Goal: Information Seeking & Learning: Learn about a topic

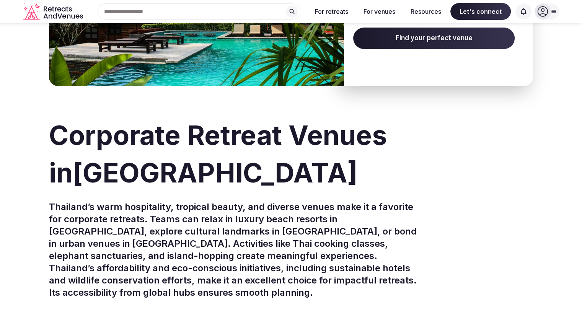
scroll to position [38, 0]
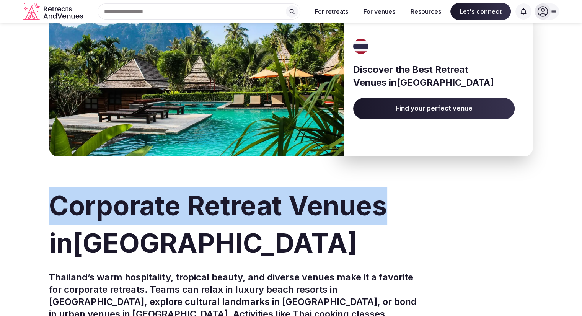
drag, startPoint x: 54, startPoint y: 206, endPoint x: 379, endPoint y: 210, distance: 325.1
click at [382, 213] on h1 "Corporate Retreat Venues in Thailand" at bounding box center [291, 224] width 484 height 75
copy h1 "Corporate Retreat Venues"
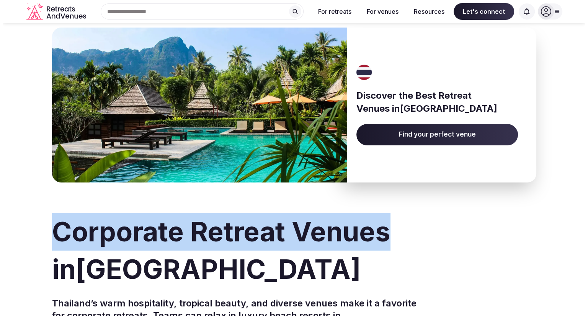
scroll to position [0, 0]
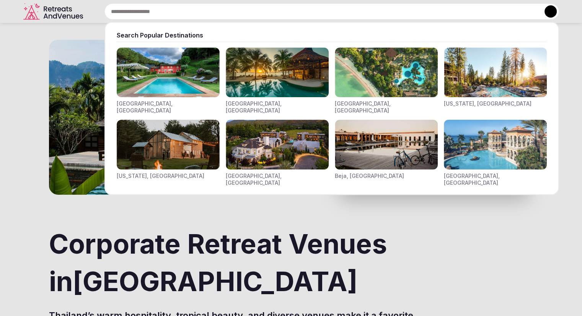
click at [135, 13] on div "Search Popular Destinations [GEOGRAPHIC_DATA], [GEOGRAPHIC_DATA] [GEOGRAPHIC_DA…" at bounding box center [322, 11] width 473 height 16
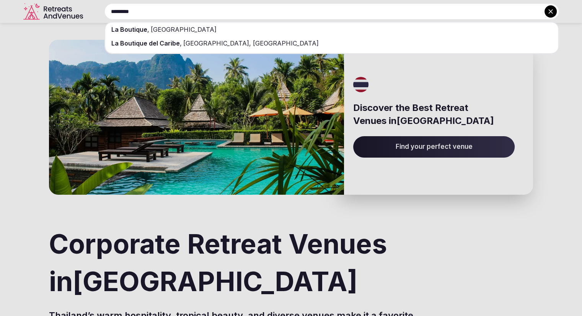
paste input "**********"
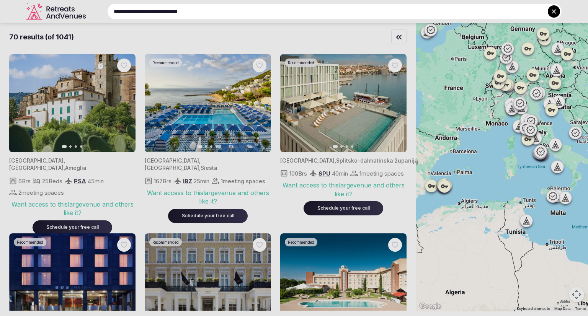
click at [124, 10] on input "**********" at bounding box center [334, 11] width 455 height 16
click at [216, 14] on input "**********" at bounding box center [334, 11] width 455 height 16
click at [237, 9] on input "**********" at bounding box center [334, 11] width 455 height 16
drag, startPoint x: 129, startPoint y: 11, endPoint x: 77, endPoint y: 12, distance: 51.7
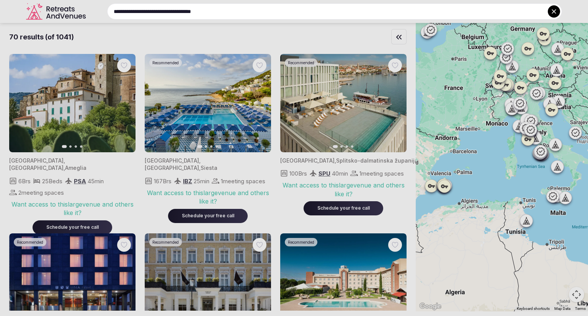
click at [89, 12] on div "**********" at bounding box center [325, 11] width 473 height 16
type input "**********"
click at [233, 11] on input "**********" at bounding box center [334, 11] width 455 height 16
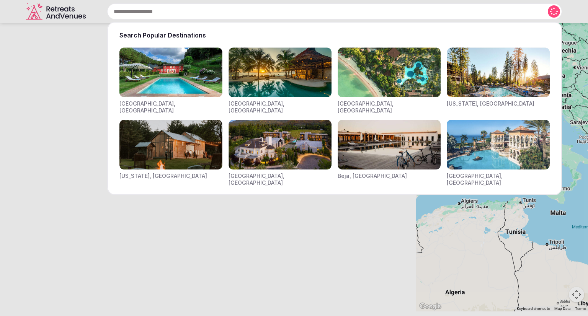
click at [132, 14] on div "Search Popular Destinations [GEOGRAPHIC_DATA], [GEOGRAPHIC_DATA] [GEOGRAPHIC_DA…" at bounding box center [325, 11] width 473 height 16
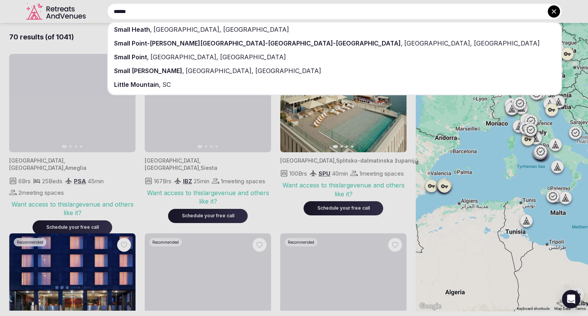
paste input "**********"
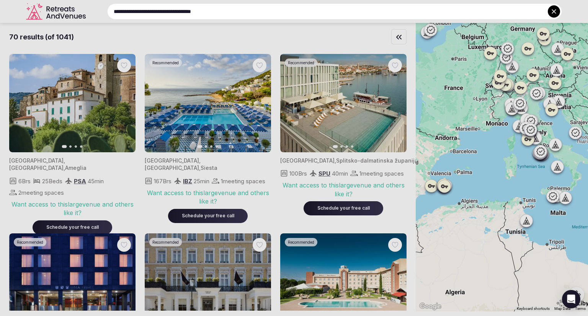
click at [207, 12] on input "**********" at bounding box center [334, 11] width 455 height 16
drag, startPoint x: 129, startPoint y: 10, endPoint x: 82, endPoint y: 5, distance: 46.9
click at [89, 5] on div "**********" at bounding box center [325, 11] width 473 height 16
type input "**********"
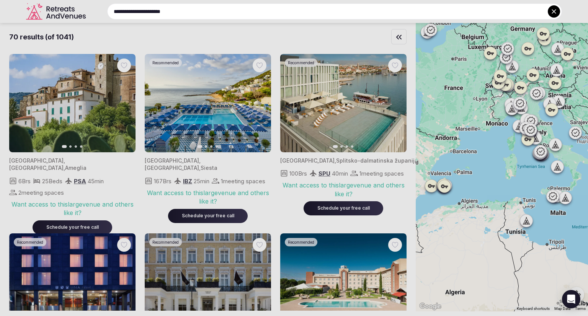
click at [58, 10] on div at bounding box center [294, 158] width 588 height 316
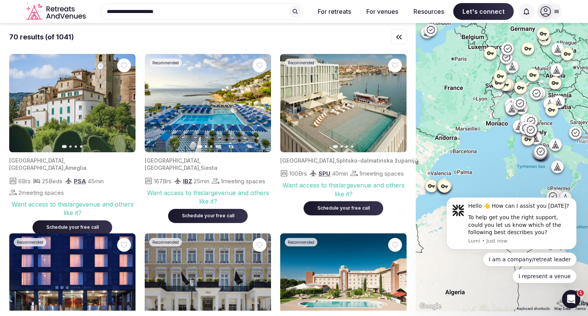
click at [58, 12] on icon "Retreats and Venues company logo" at bounding box center [56, 11] width 61 height 17
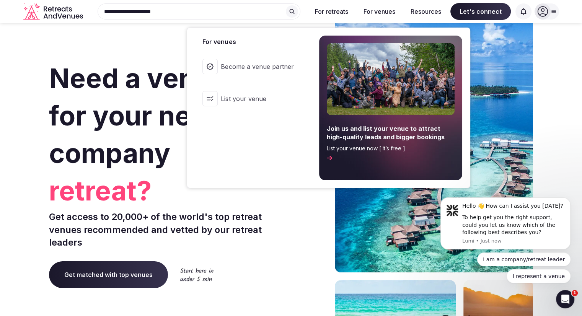
click at [377, 10] on button "For venues" at bounding box center [380, 11] width 44 height 17
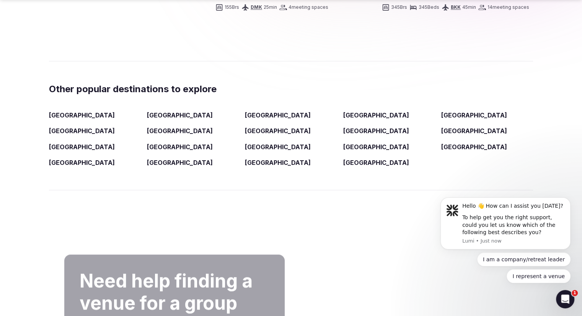
scroll to position [1264, 0]
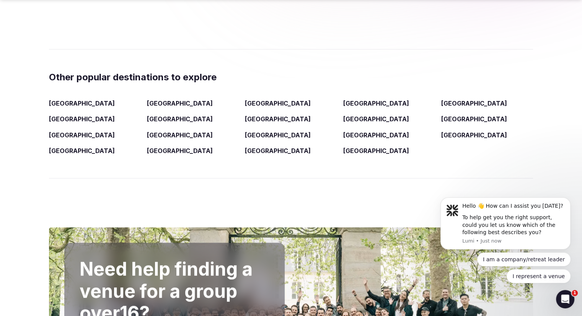
click at [449, 115] on link "[GEOGRAPHIC_DATA]" at bounding box center [475, 119] width 66 height 8
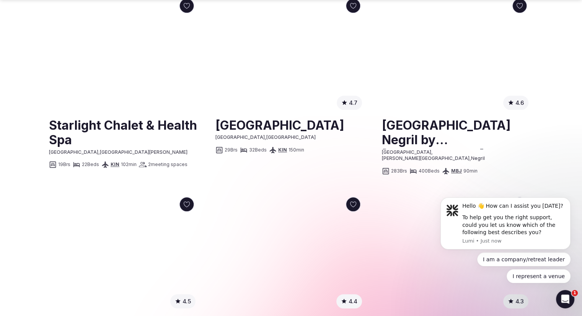
scroll to position [728, 0]
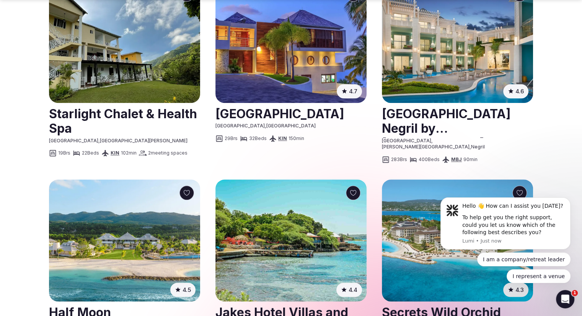
click at [143, 106] on link at bounding box center [124, 121] width 151 height 34
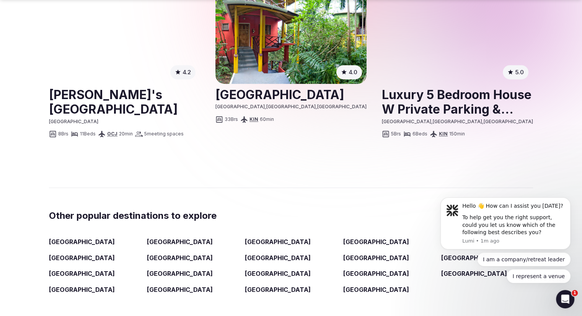
scroll to position [1149, 0]
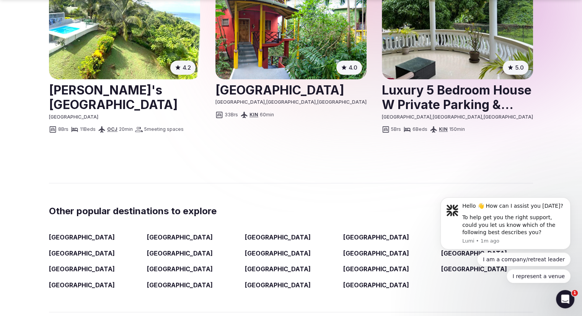
click at [57, 250] on link "[GEOGRAPHIC_DATA]" at bounding box center [82, 254] width 66 height 8
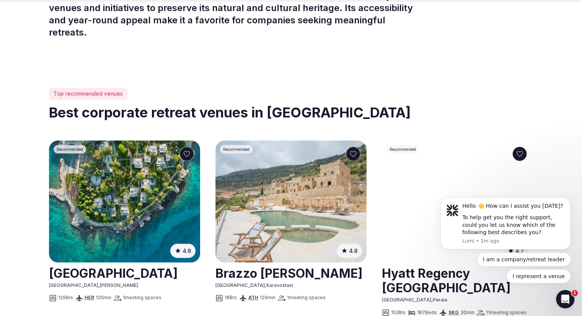
scroll to position [383, 0]
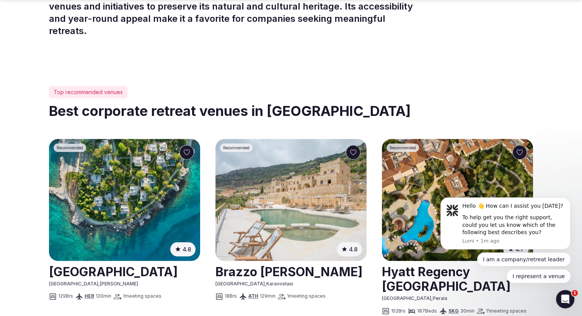
click at [283, 149] on img at bounding box center [291, 200] width 151 height 122
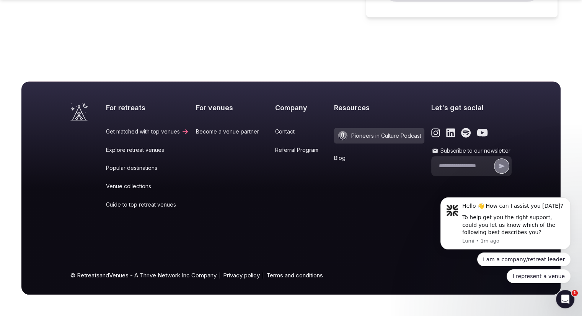
scroll to position [383, 0]
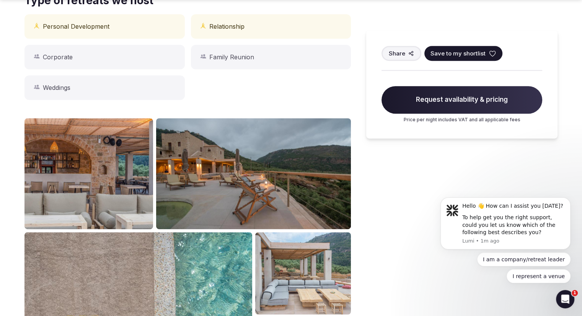
click at [109, 183] on img at bounding box center [89, 173] width 129 height 111
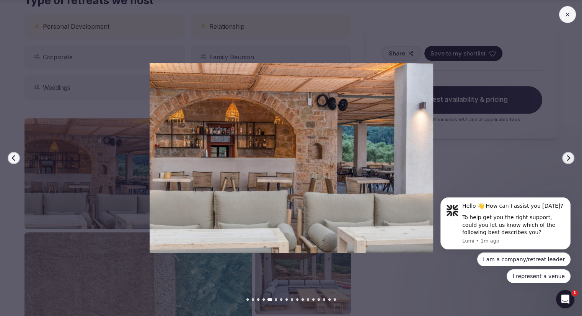
click html "Hello 👋 How can I assist you [DATE]? To help get you the right support, could y…"
click at [565, 160] on body "Hello 👋 How can I assist you [DATE]? To help get you the right support, could y…" at bounding box center [505, 226] width 147 height 133
click at [568, 295] on icon "Open Intercom Messenger" at bounding box center [564, 298] width 13 height 13
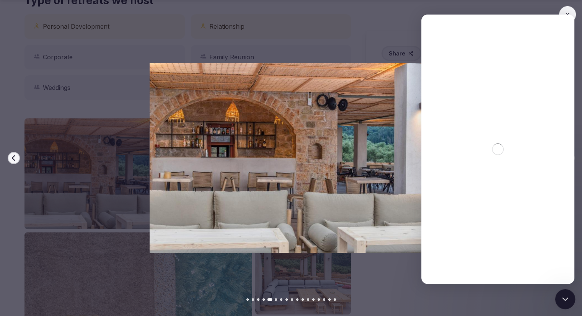
scroll to position [0, 0]
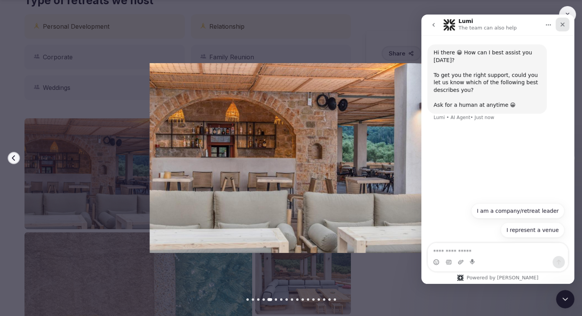
click at [563, 27] on icon "Close" at bounding box center [563, 24] width 6 height 6
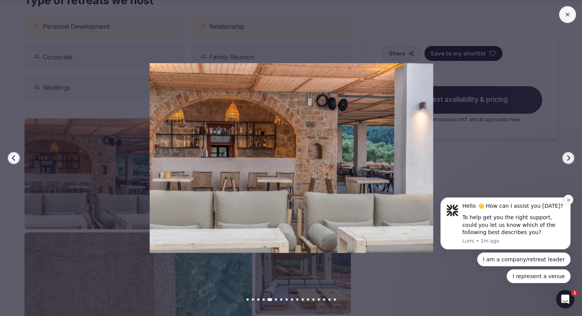
click at [567, 201] on icon "Dismiss notification" at bounding box center [569, 200] width 4 height 4
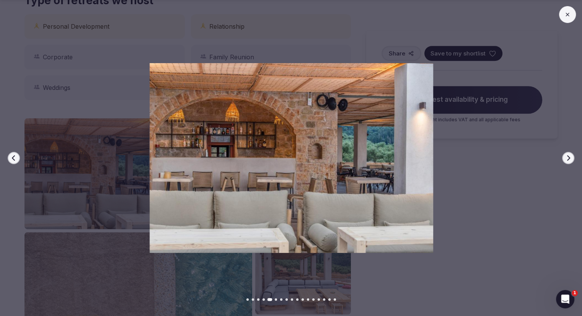
click at [571, 157] on button "Next slide" at bounding box center [569, 158] width 12 height 12
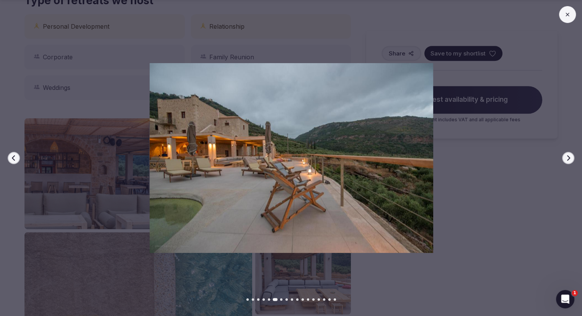
click at [571, 157] on button "Next slide" at bounding box center [569, 158] width 12 height 12
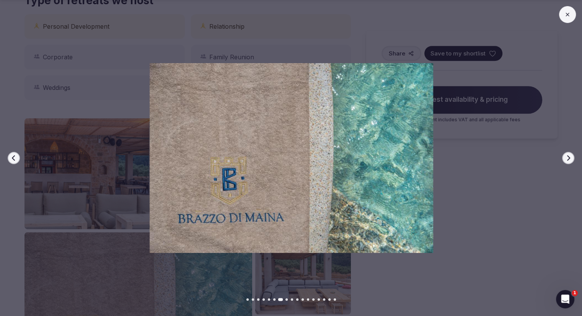
click at [571, 157] on button "Next slide" at bounding box center [569, 158] width 12 height 12
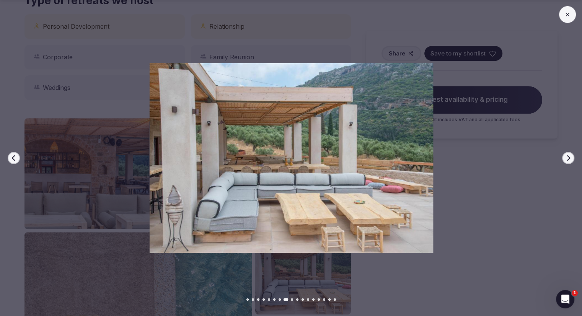
click at [571, 157] on button "Next slide" at bounding box center [569, 158] width 12 height 12
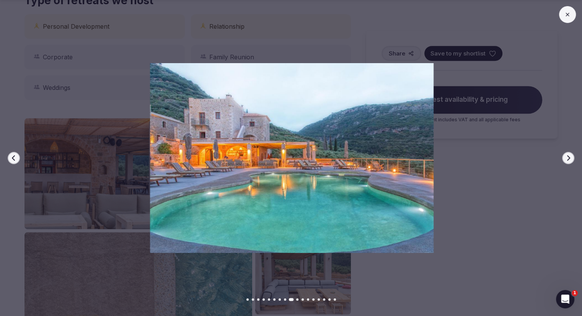
click at [571, 157] on button "Next slide" at bounding box center [569, 158] width 12 height 12
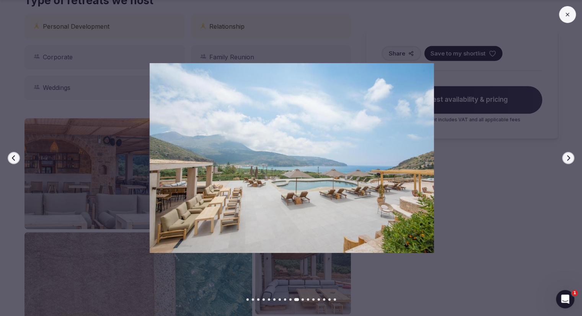
click at [571, 157] on button "Next slide" at bounding box center [569, 158] width 12 height 12
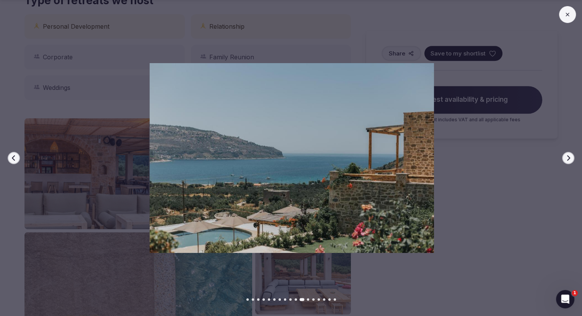
click at [571, 157] on button "Next slide" at bounding box center [569, 158] width 12 height 12
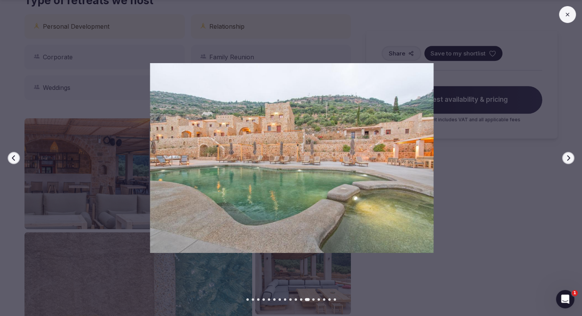
click at [571, 157] on button "Next slide" at bounding box center [569, 158] width 12 height 12
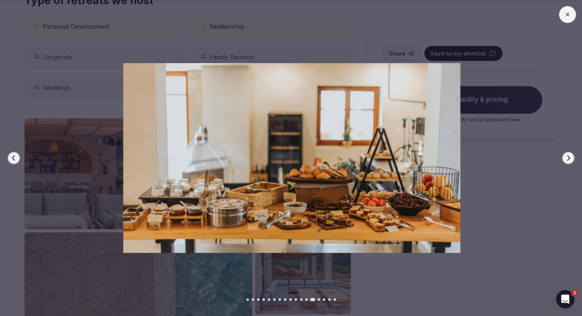
click at [571, 157] on button "Next slide" at bounding box center [569, 158] width 12 height 12
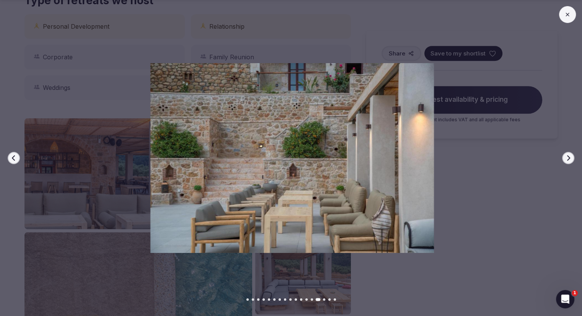
click at [571, 157] on button "Next slide" at bounding box center [569, 158] width 12 height 12
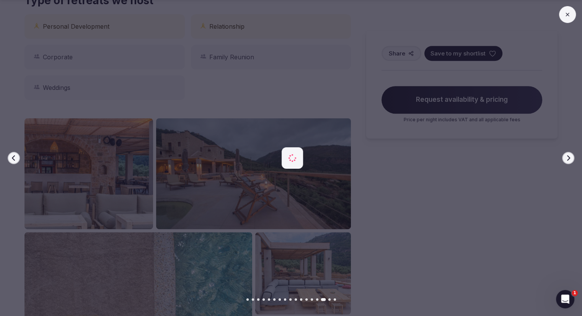
click at [571, 157] on button "Next slide" at bounding box center [569, 158] width 12 height 12
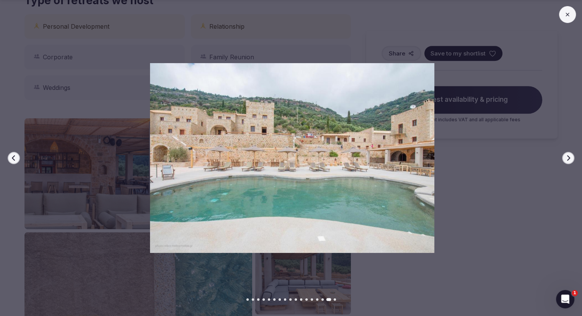
click at [571, 157] on button "Next slide" at bounding box center [569, 158] width 12 height 12
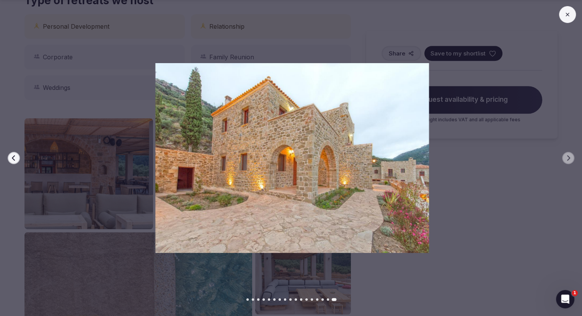
click at [566, 15] on icon at bounding box center [568, 14] width 6 height 6
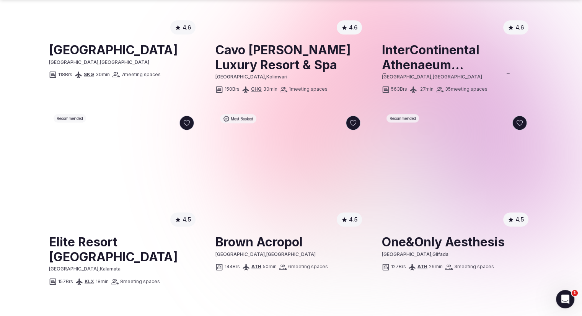
scroll to position [996, 0]
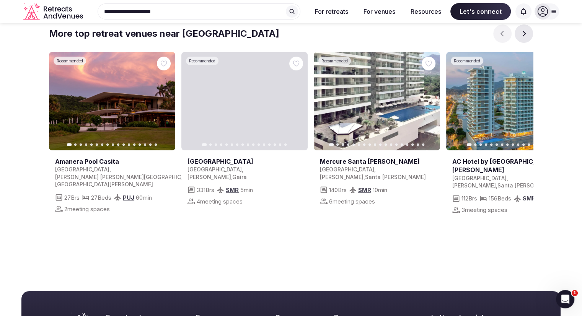
scroll to position [2834, 0]
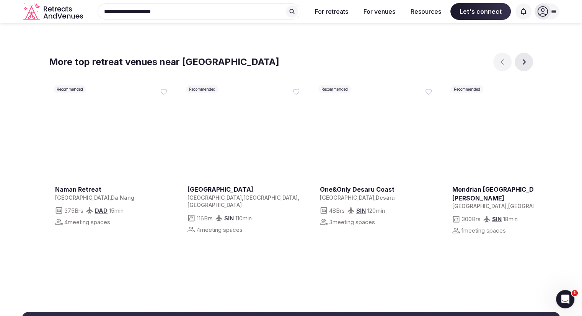
scroll to position [1264, 0]
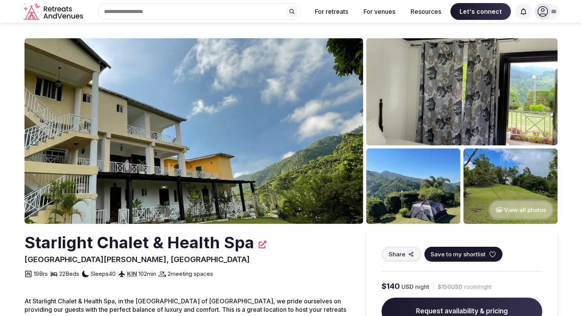
click at [426, 112] on img at bounding box center [461, 91] width 191 height 107
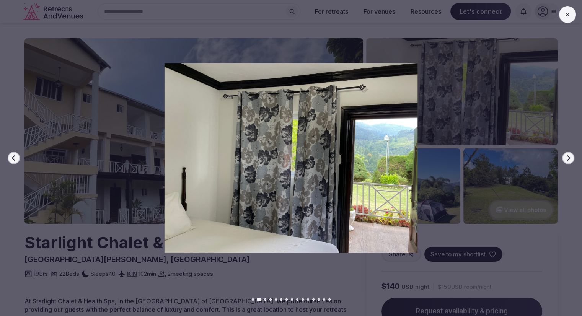
click at [572, 159] on button "Next slide" at bounding box center [569, 158] width 12 height 12
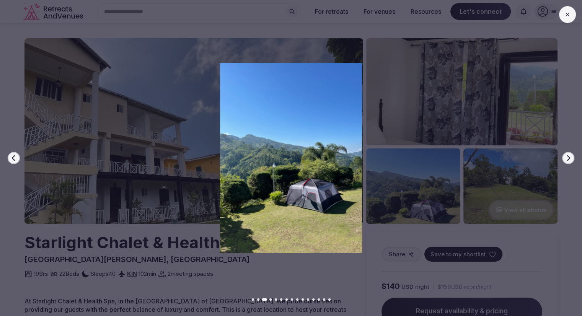
click at [572, 159] on button "Next slide" at bounding box center [569, 158] width 12 height 12
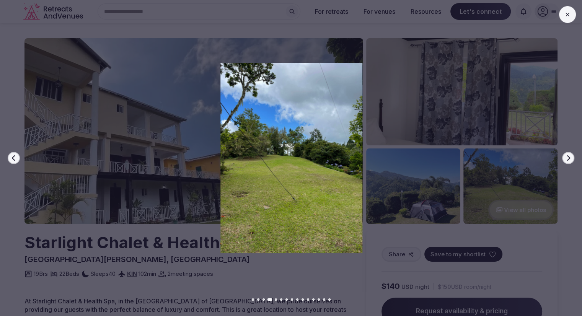
click at [572, 159] on button "Next slide" at bounding box center [569, 158] width 12 height 12
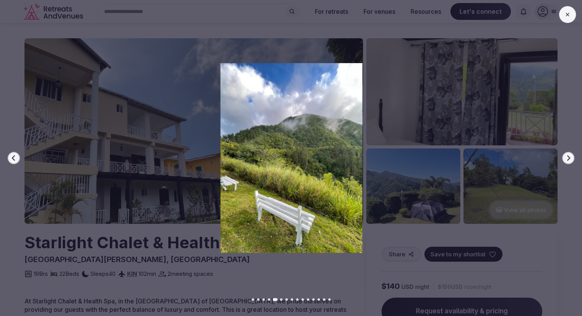
click at [572, 159] on button "Next slide" at bounding box center [569, 158] width 12 height 12
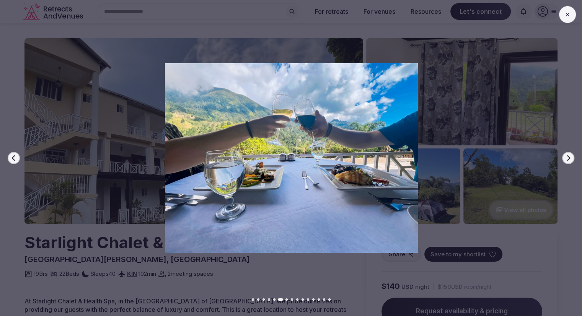
click at [572, 159] on button "Next slide" at bounding box center [569, 158] width 12 height 12
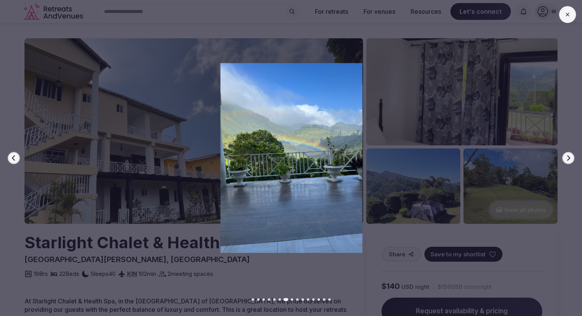
click at [572, 159] on button "Next slide" at bounding box center [569, 158] width 12 height 12
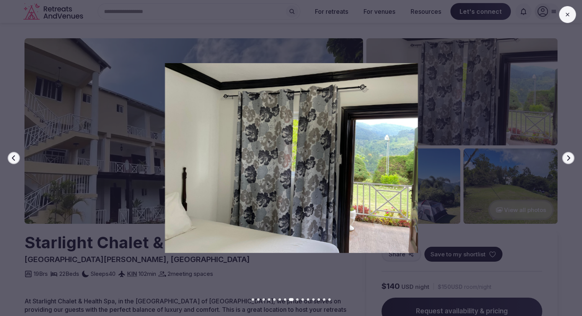
click at [572, 159] on button "Next slide" at bounding box center [569, 158] width 12 height 12
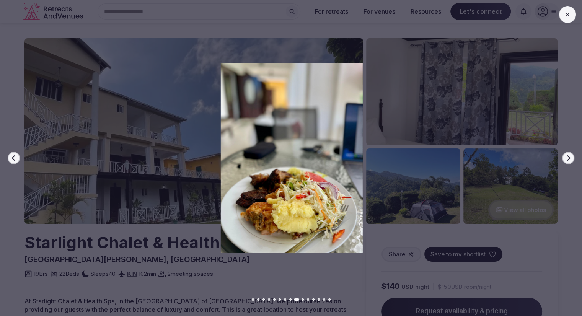
click at [572, 159] on button "Next slide" at bounding box center [569, 158] width 12 height 12
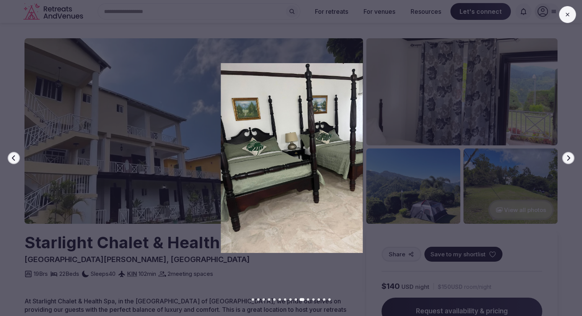
click at [572, 159] on button "Next slide" at bounding box center [569, 158] width 12 height 12
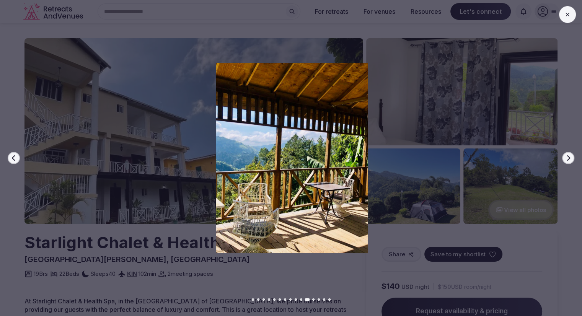
click at [572, 159] on button "Next slide" at bounding box center [569, 158] width 12 height 12
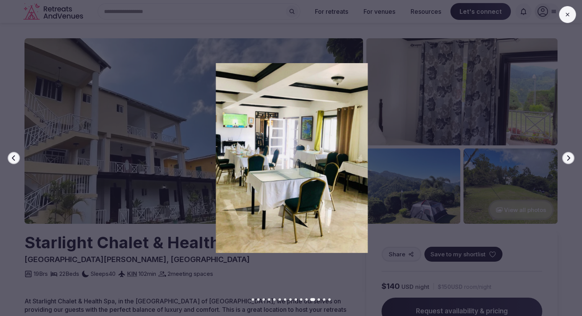
click at [572, 159] on button "Next slide" at bounding box center [569, 158] width 12 height 12
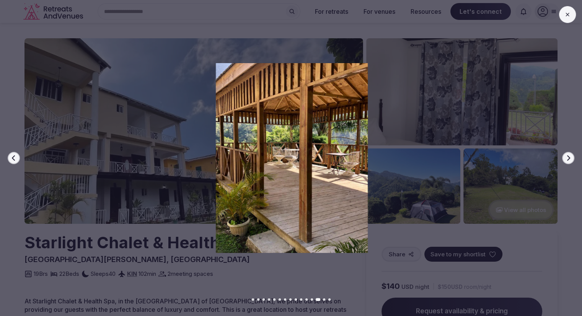
click at [572, 159] on button "Next slide" at bounding box center [569, 158] width 12 height 12
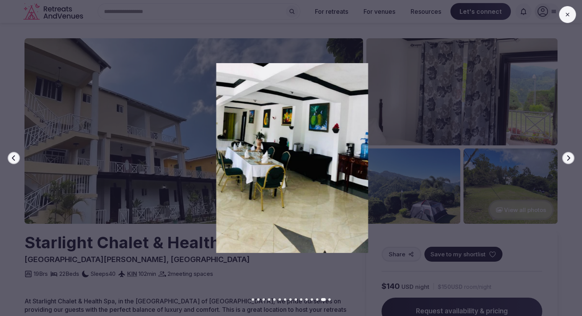
click at [572, 159] on button "Next slide" at bounding box center [569, 158] width 12 height 12
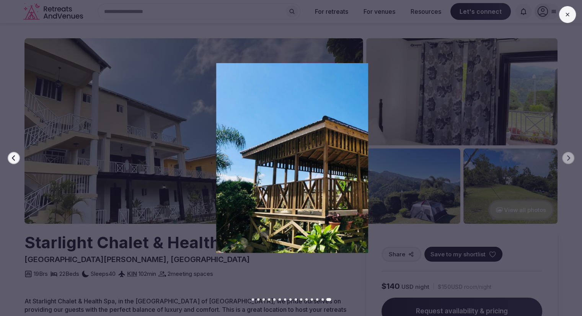
click at [567, 17] on icon at bounding box center [568, 14] width 6 height 6
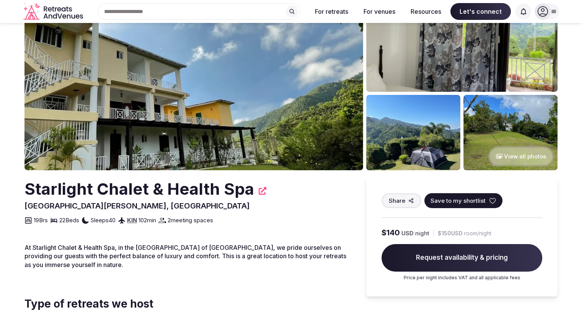
scroll to position [191, 0]
